Goal: Find specific page/section: Find specific page/section

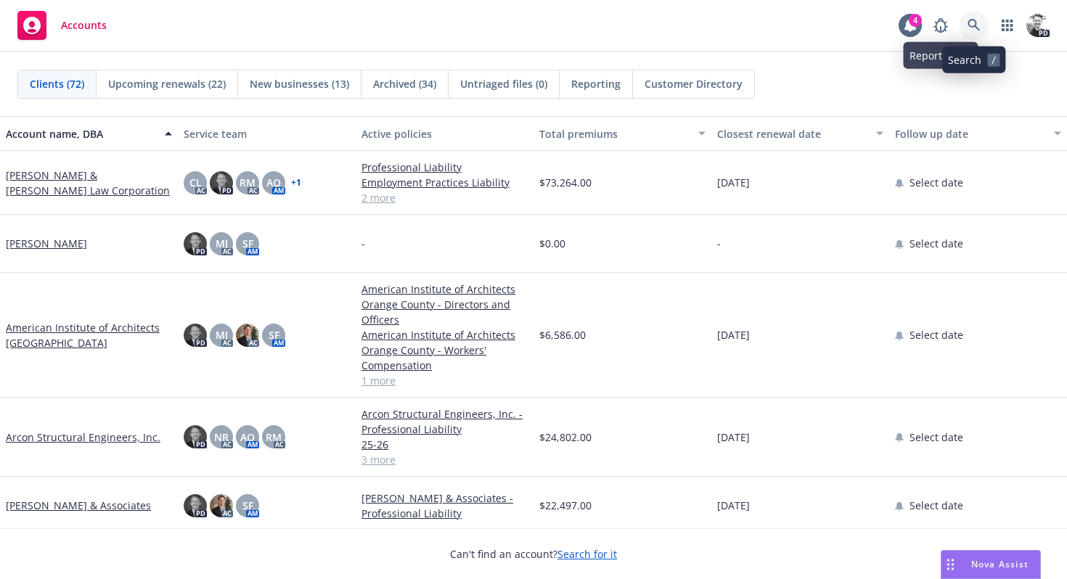
click at [975, 30] on icon at bounding box center [974, 25] width 13 height 13
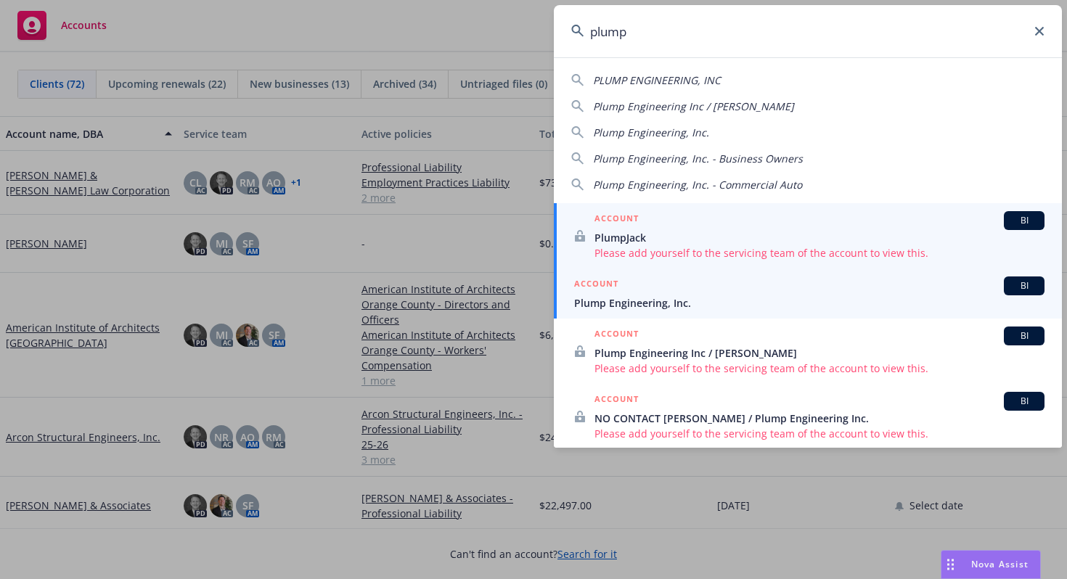
type input "plump"
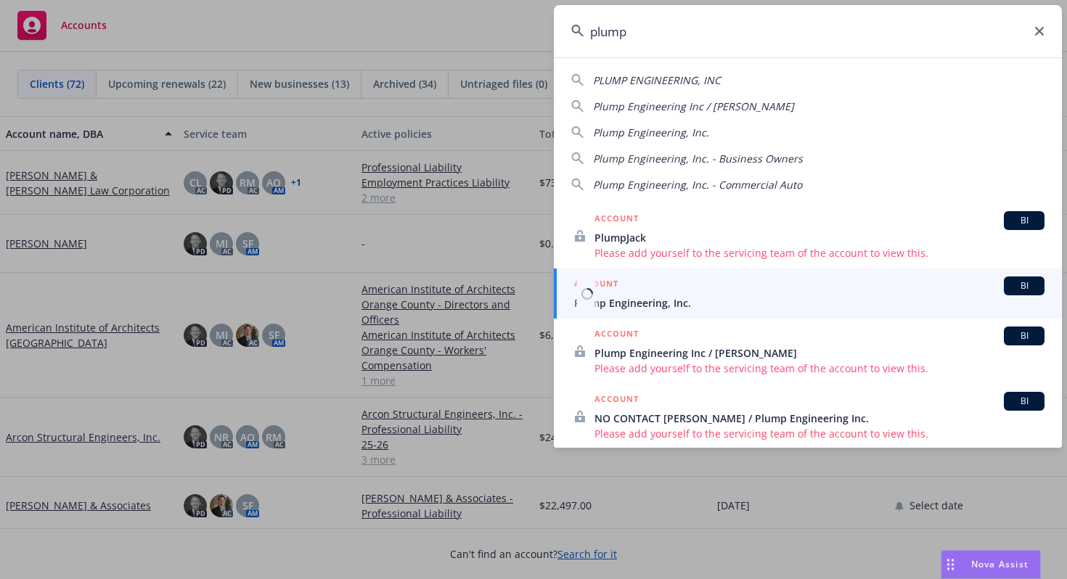
click at [675, 306] on span "Plump Engineering, Inc." at bounding box center [809, 302] width 470 height 15
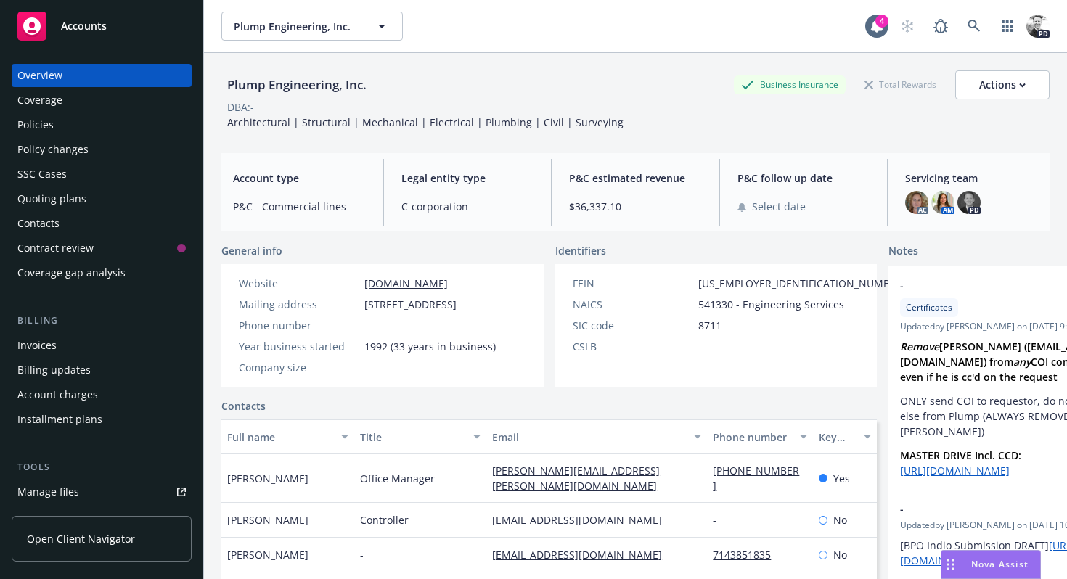
click at [68, 119] on div "Policies" at bounding box center [101, 124] width 168 height 23
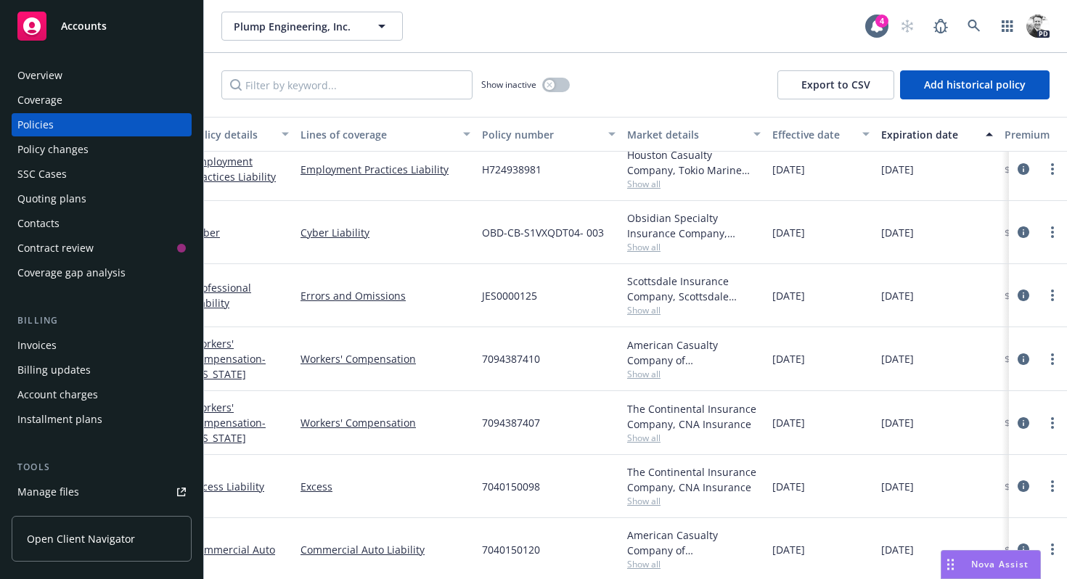
scroll to position [14, 0]
